Goal: Check status

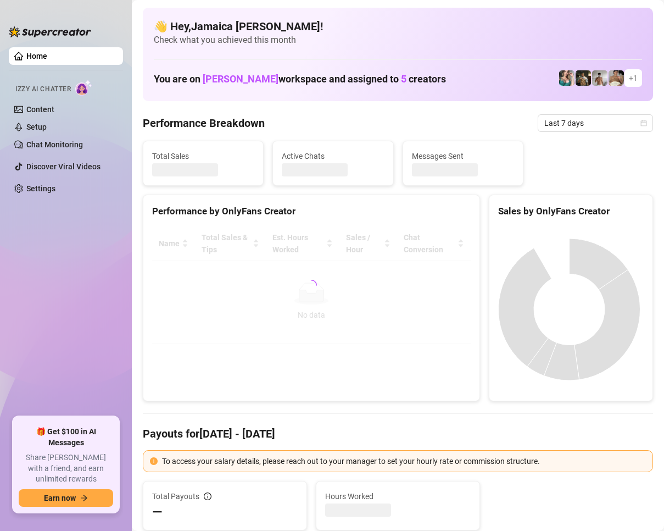
click at [560, 123] on span "Last 7 days" at bounding box center [595, 123] width 102 height 16
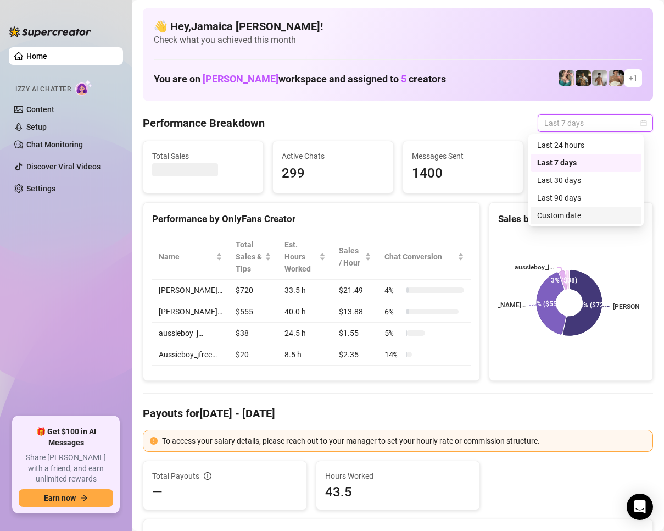
click at [551, 221] on div "Custom date" at bounding box center [586, 215] width 98 height 12
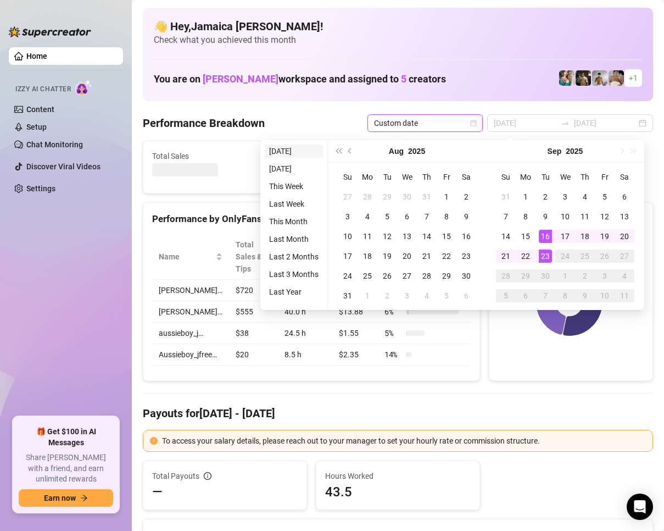
type input "[DATE]"
click at [297, 151] on li "[DATE]" at bounding box center [294, 150] width 58 height 13
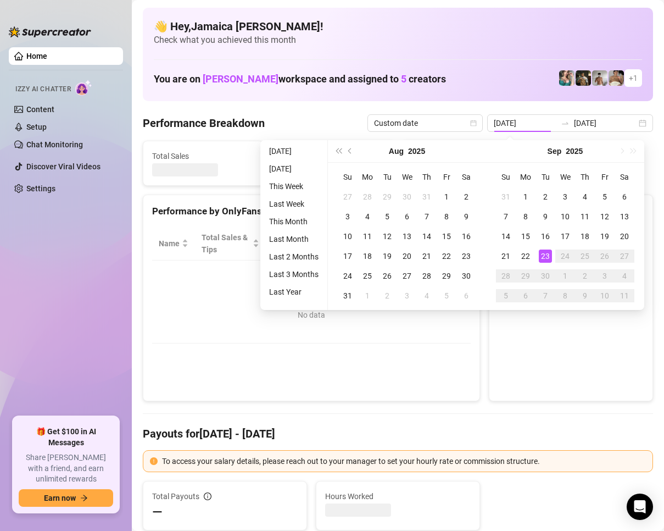
type input "[DATE]"
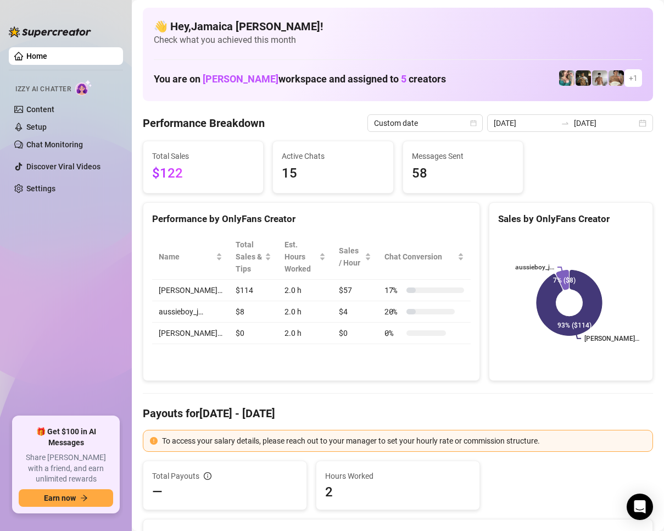
click at [421, 41] on span "Check what you achieved this month" at bounding box center [398, 40] width 488 height 12
